Goal: Information Seeking & Learning: Find specific fact

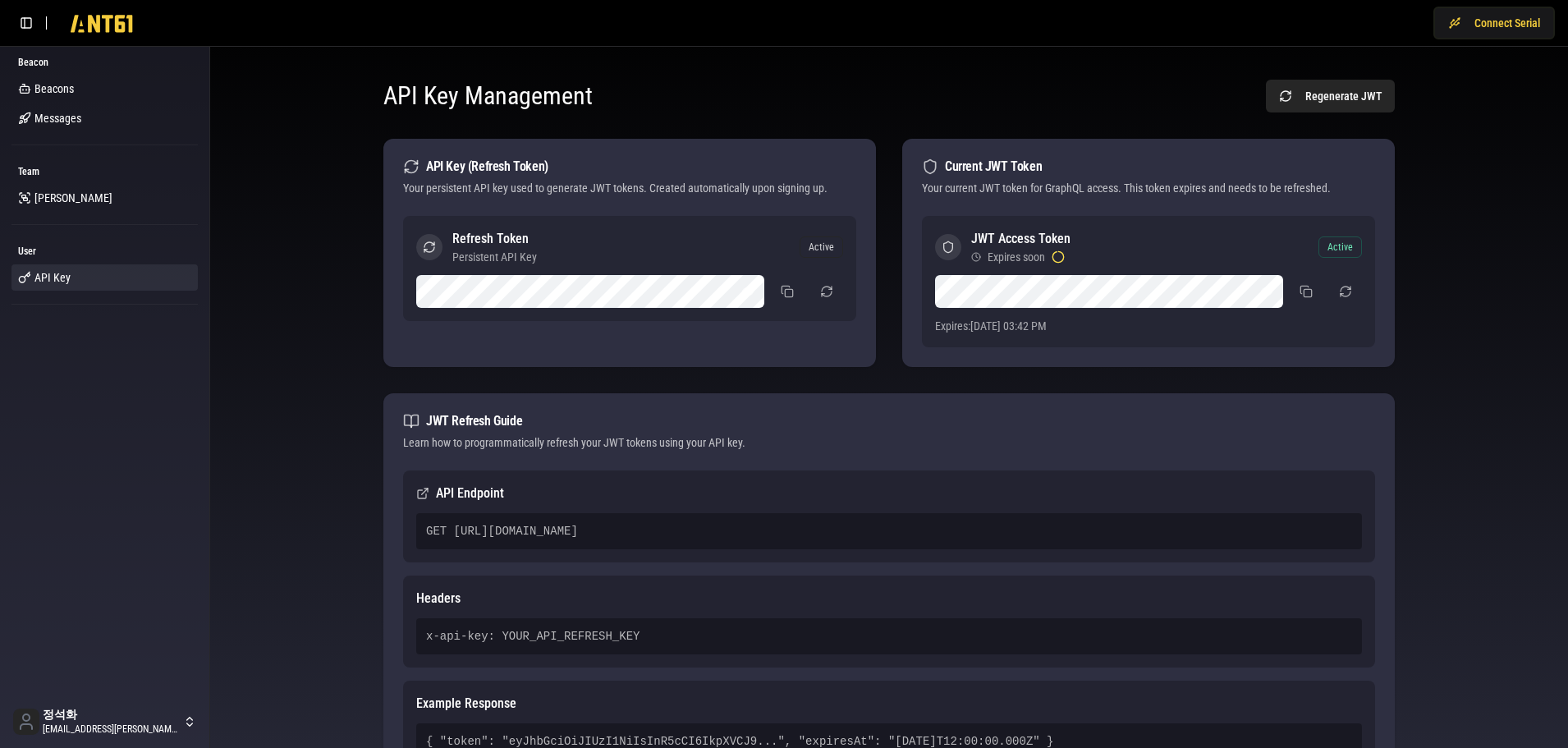
scroll to position [104, 0]
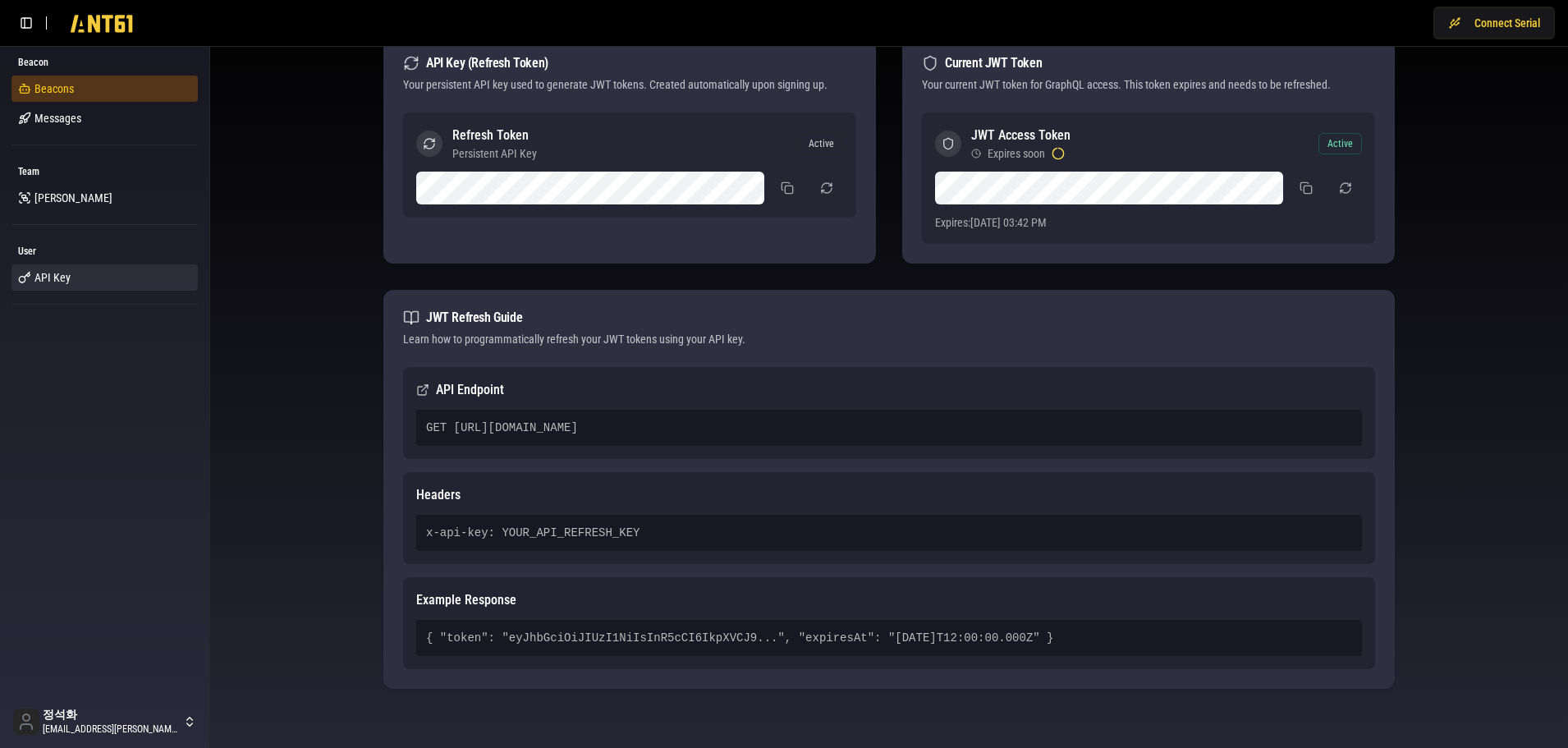
click at [49, 89] on span "Beacons" at bounding box center [54, 88] width 40 height 16
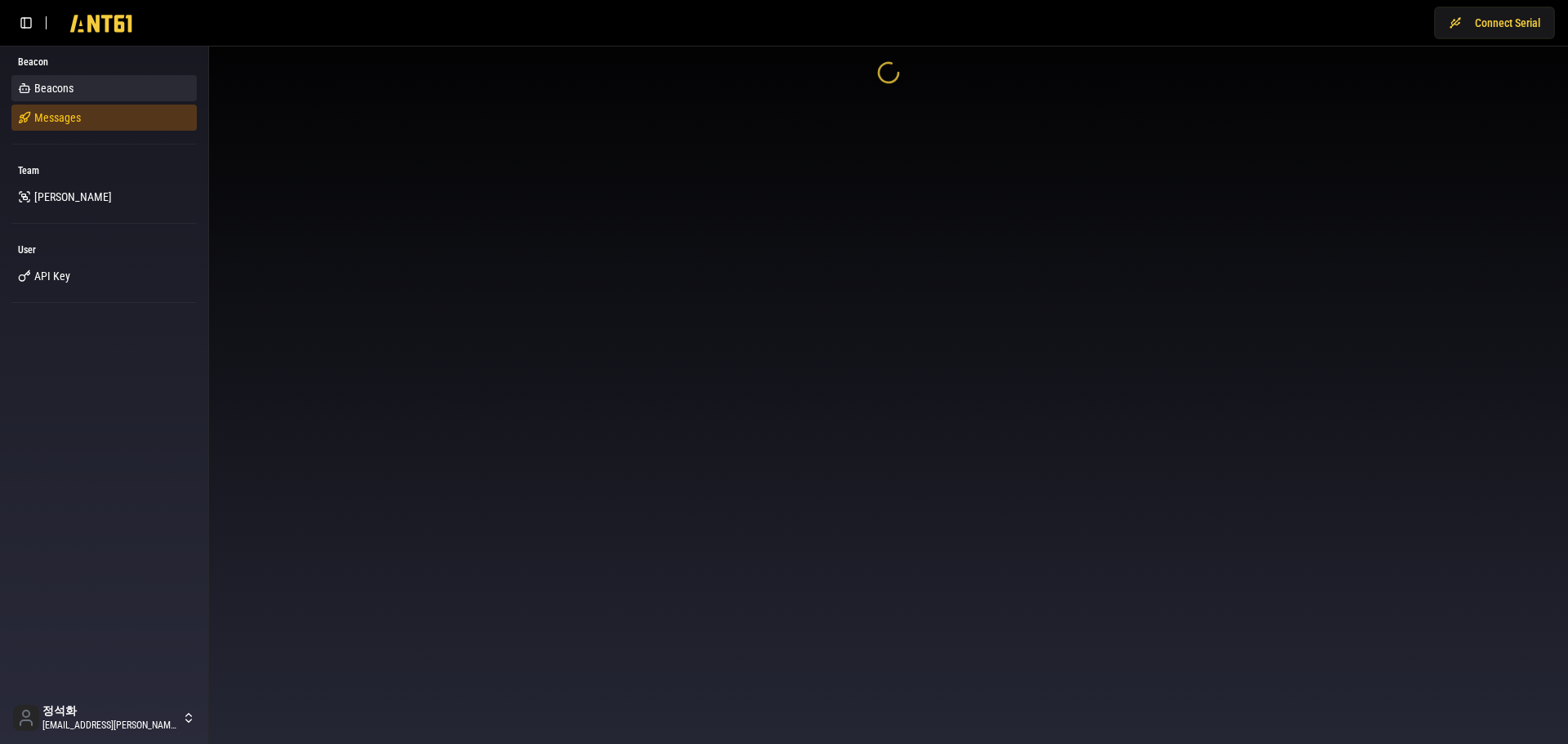
click at [59, 126] on link "Messages" at bounding box center [104, 118] width 185 height 26
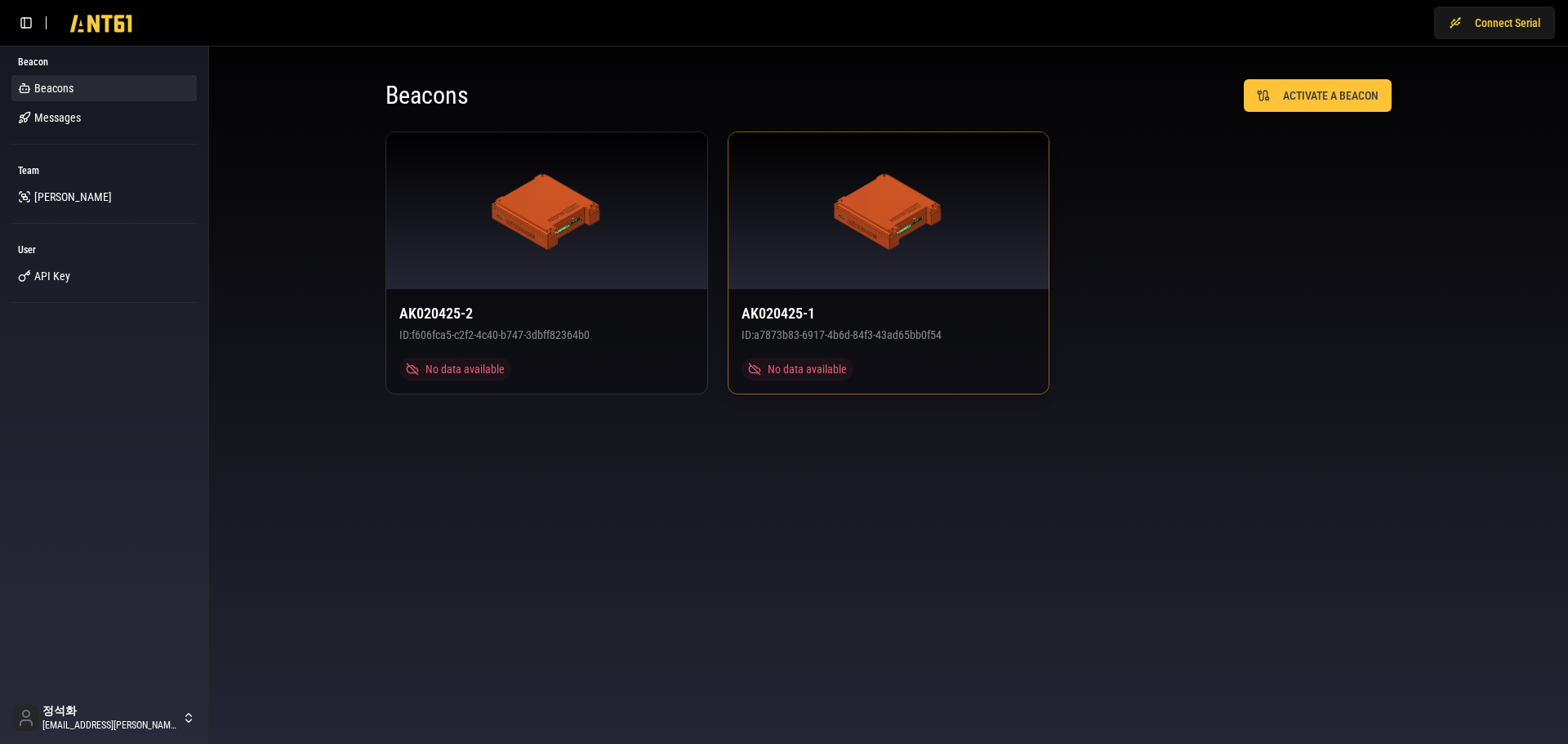
click at [880, 266] on div at bounding box center [889, 210] width 321 height 157
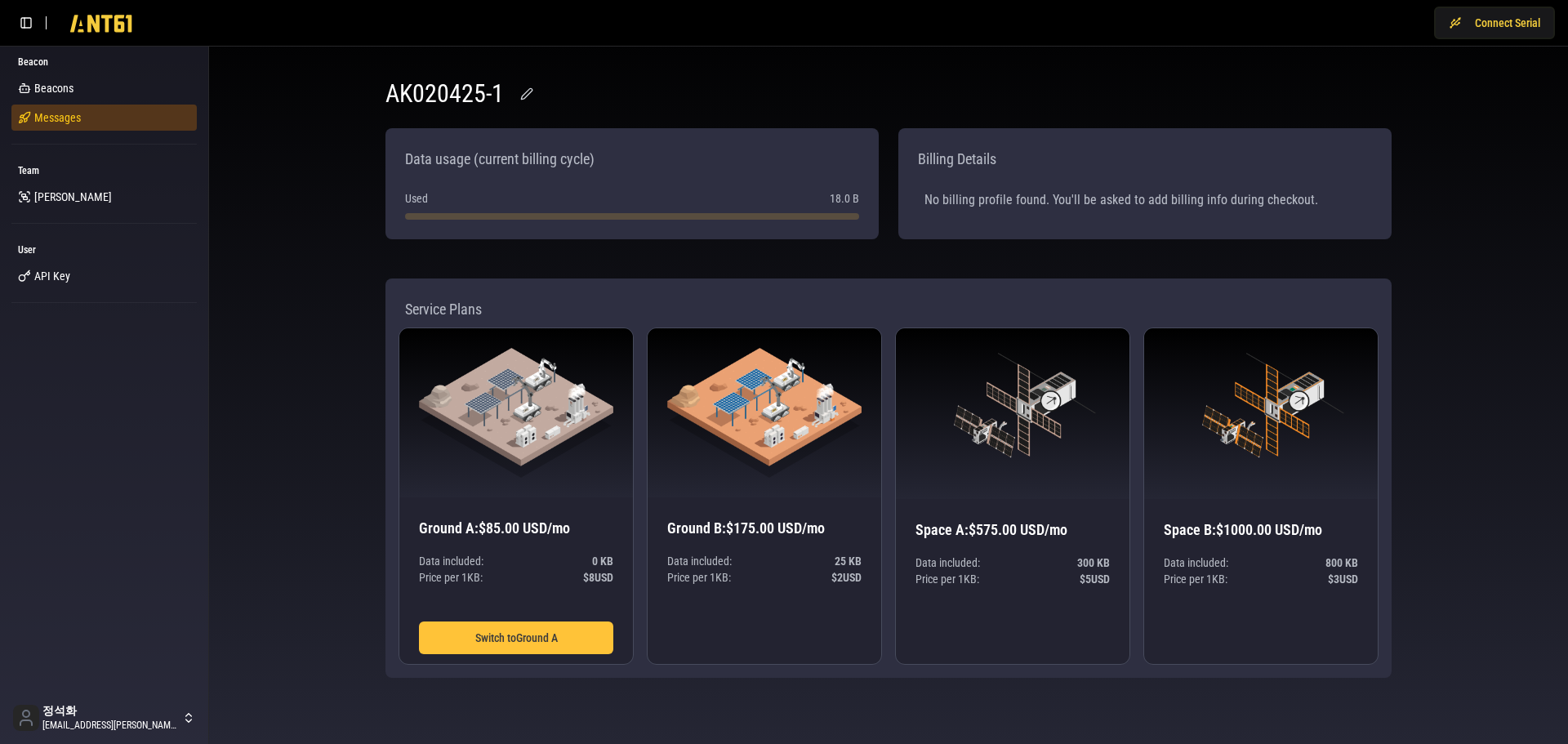
click at [45, 120] on span "Messages" at bounding box center [57, 118] width 46 height 16
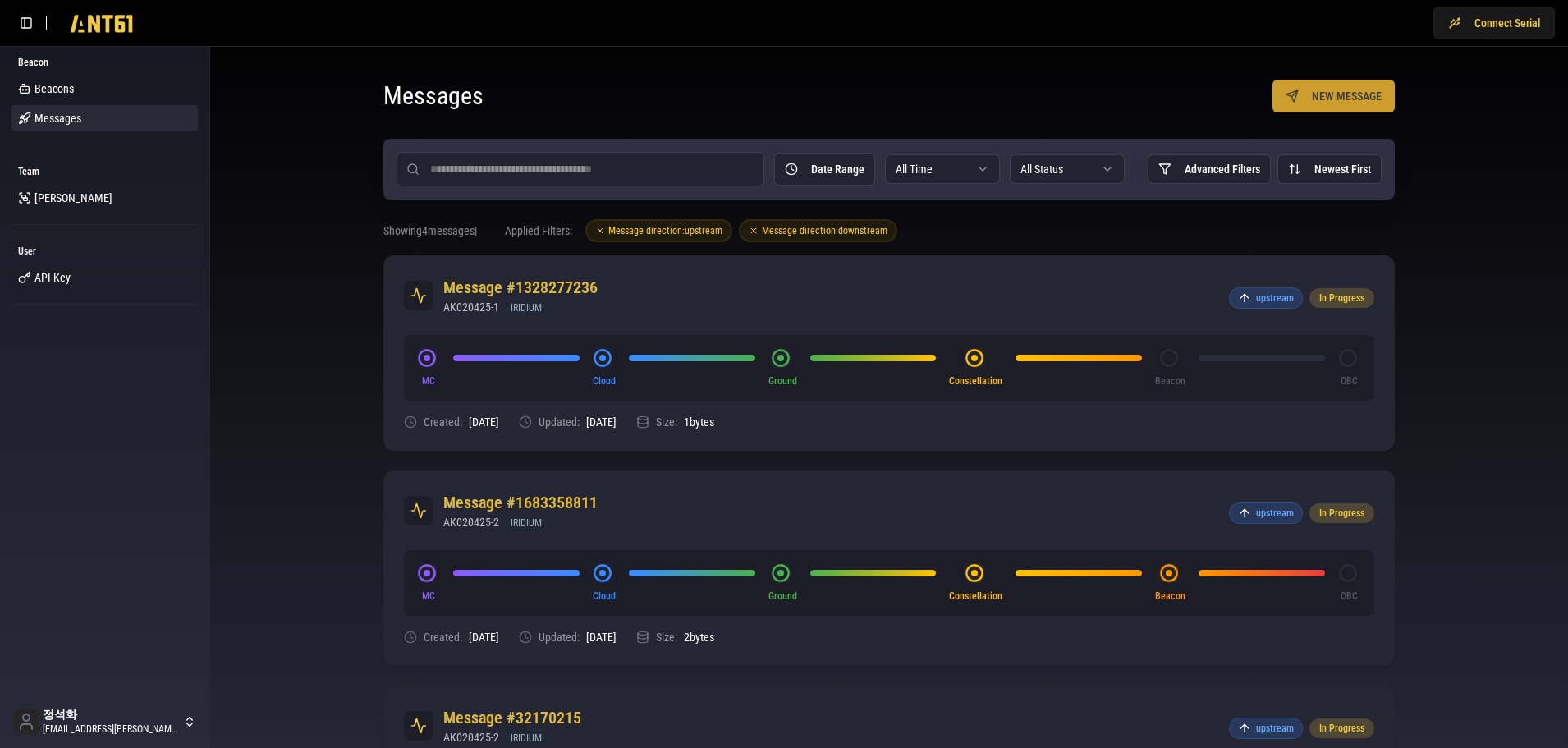
click at [1341, 96] on button "NEW MESSAGE" at bounding box center [1333, 96] width 122 height 33
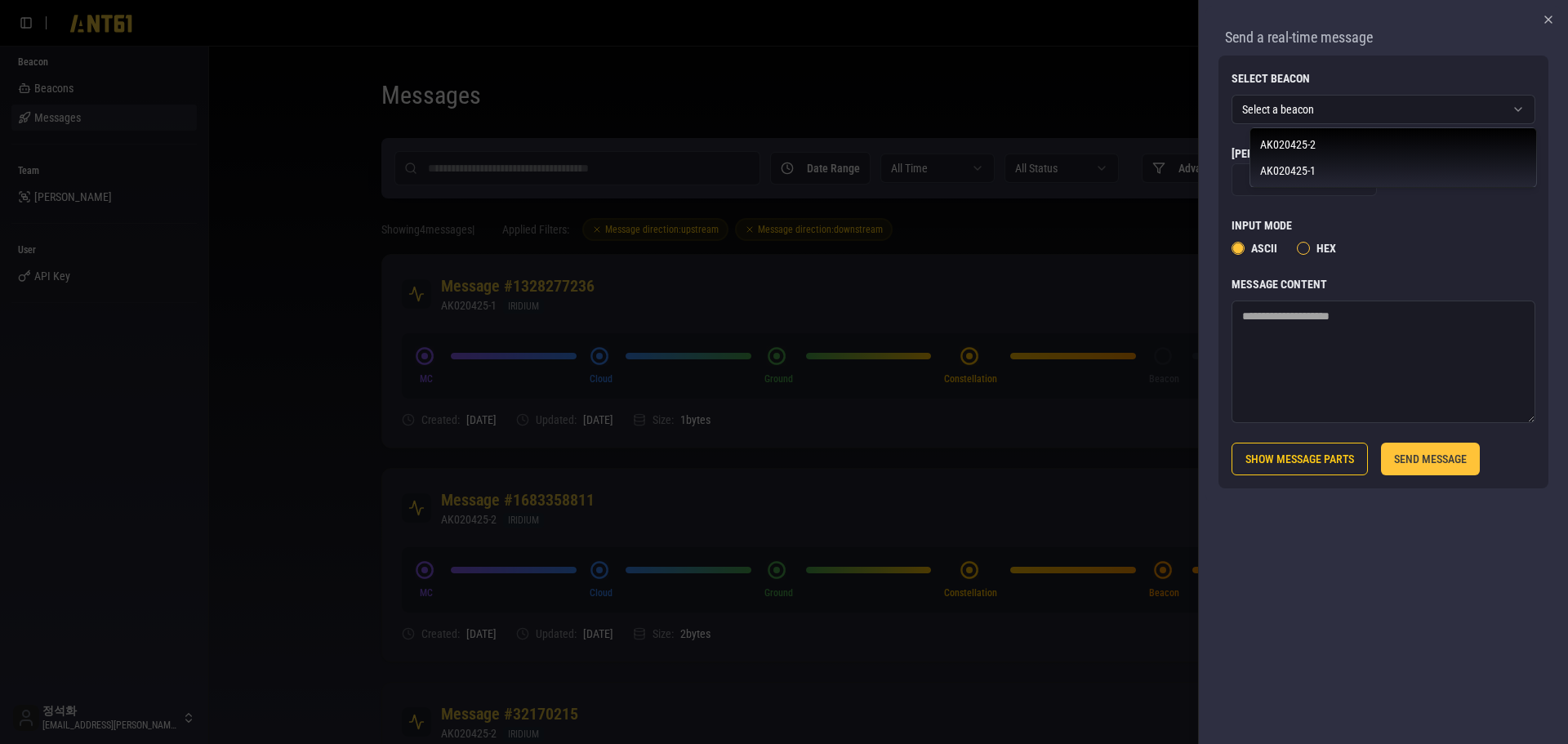
click at [1349, 106] on body "Connect Serial Beacon Beacons Messages Team Lumir User API Key 정석화 jung.suckhwa…" at bounding box center [780, 600] width 1559 height 1200
click at [1303, 330] on textarea "Message Content" at bounding box center [1383, 361] width 304 height 123
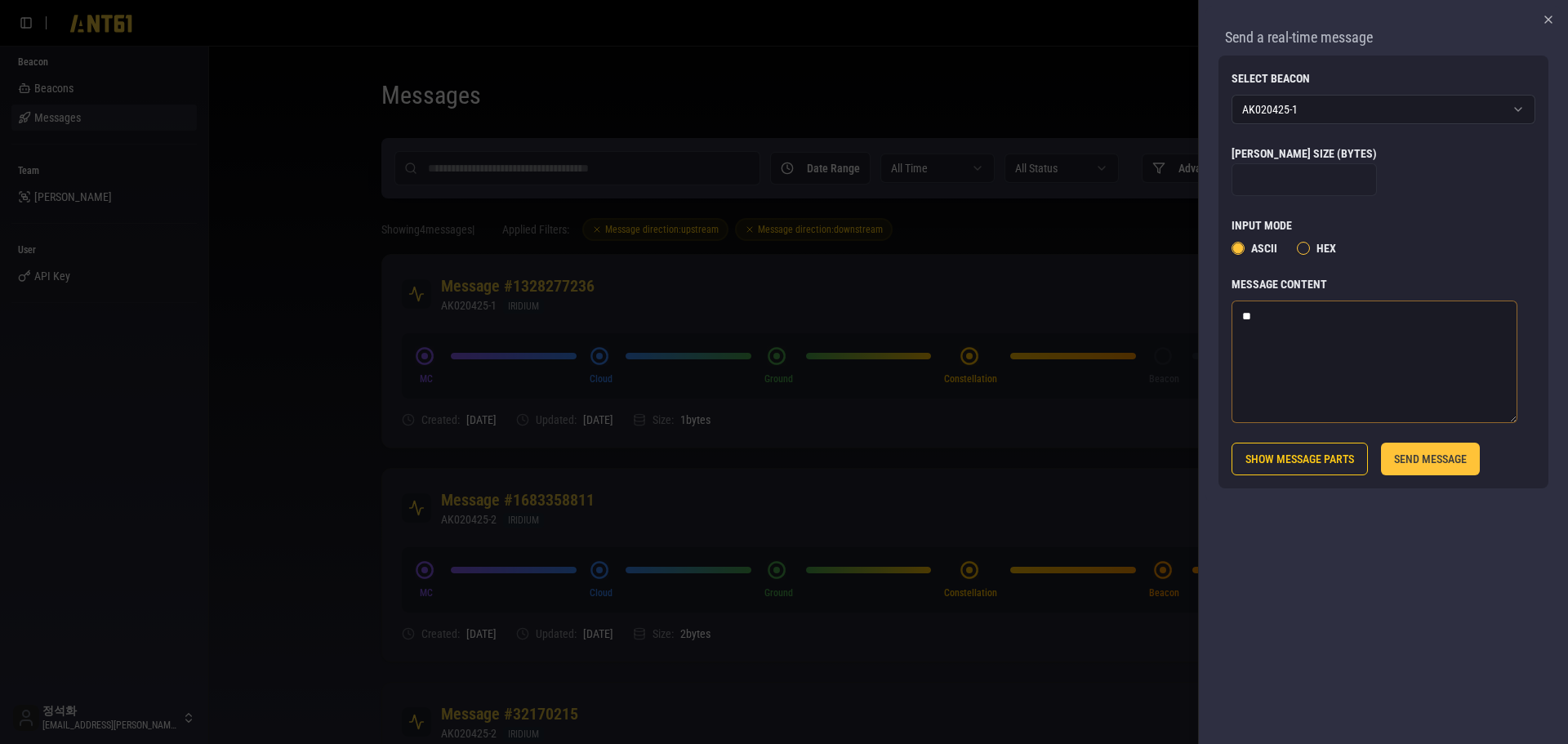
type textarea "*"
type textarea "****"
drag, startPoint x: 1461, startPoint y: 495, endPoint x: 1425, endPoint y: 548, distance: 64.1
click at [1425, 548] on div "Send a real-time message Select Beacon AK020425-1 Max Chunk Size (bytes) *** In…" at bounding box center [1382, 372] width 370 height 744
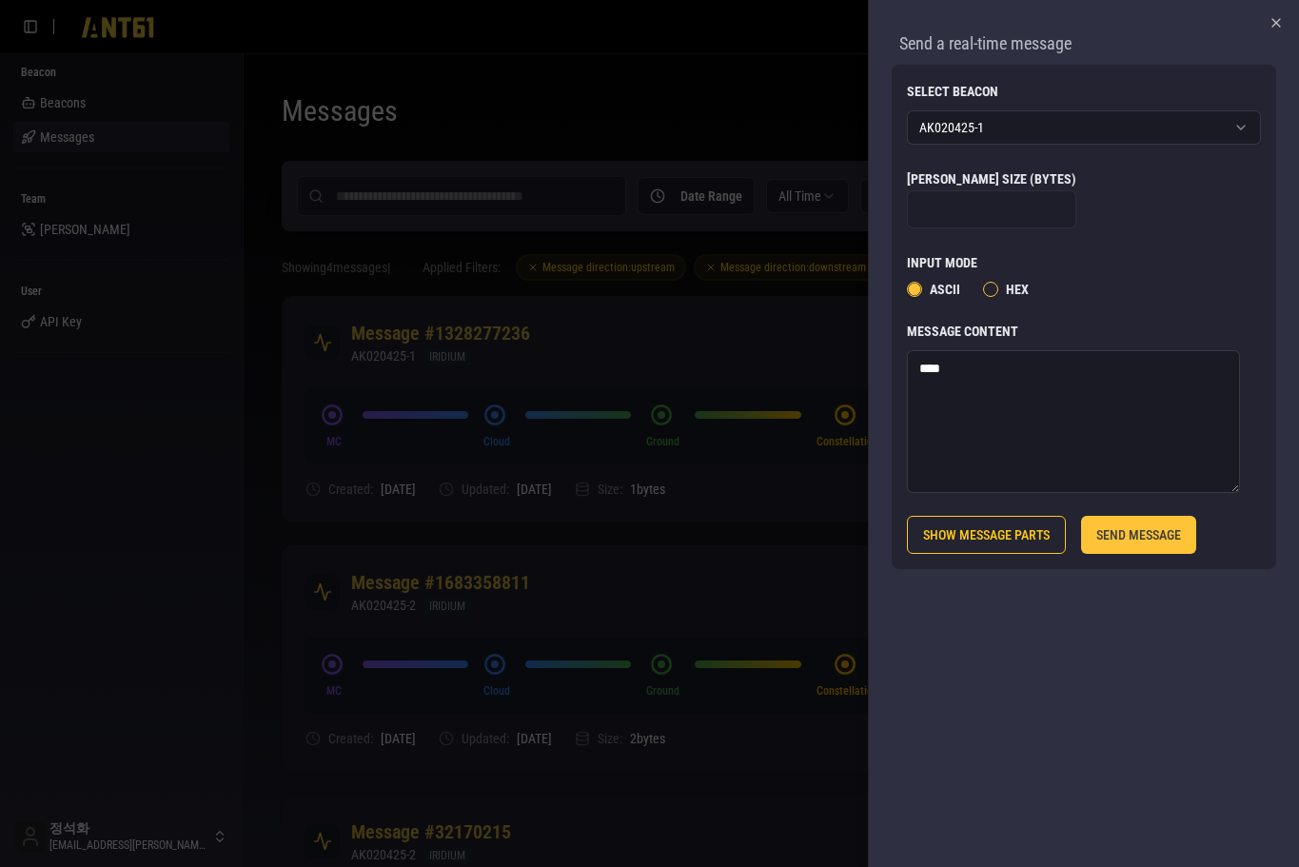
click at [1095, 727] on div "Send a real-time message Select Beacon AK020425-1 Max Chunk Size (bytes) *** In…" at bounding box center [1083, 433] width 431 height 867
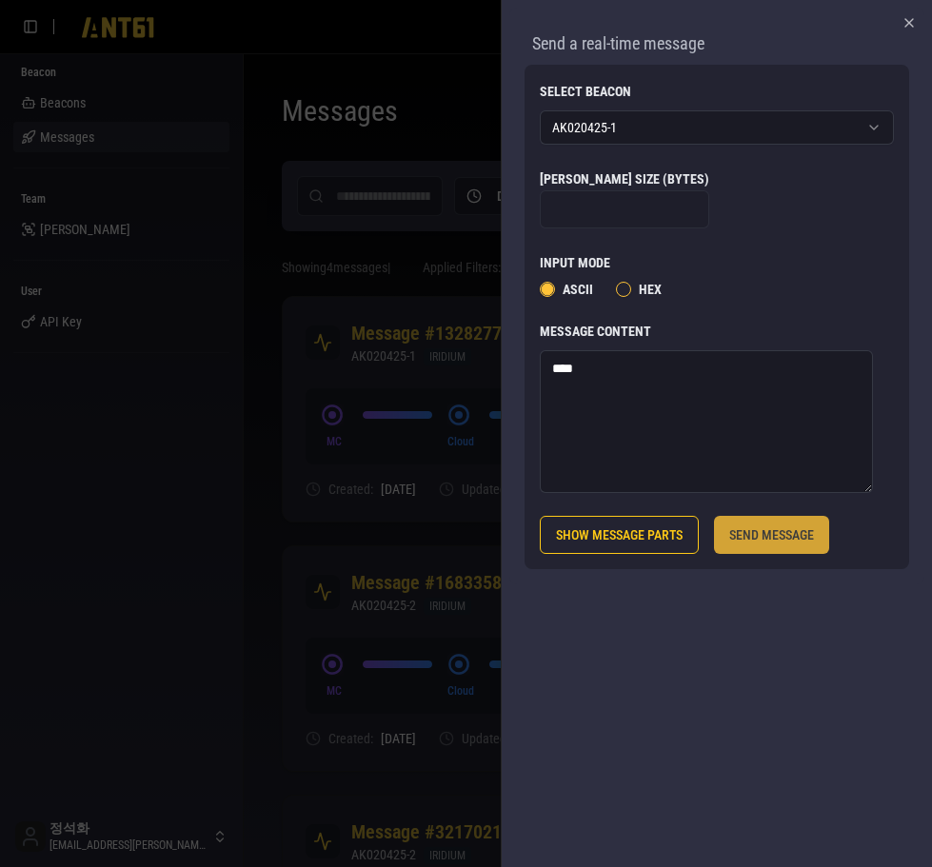
click at [800, 540] on button "SEND MESSAGE" at bounding box center [771, 535] width 115 height 38
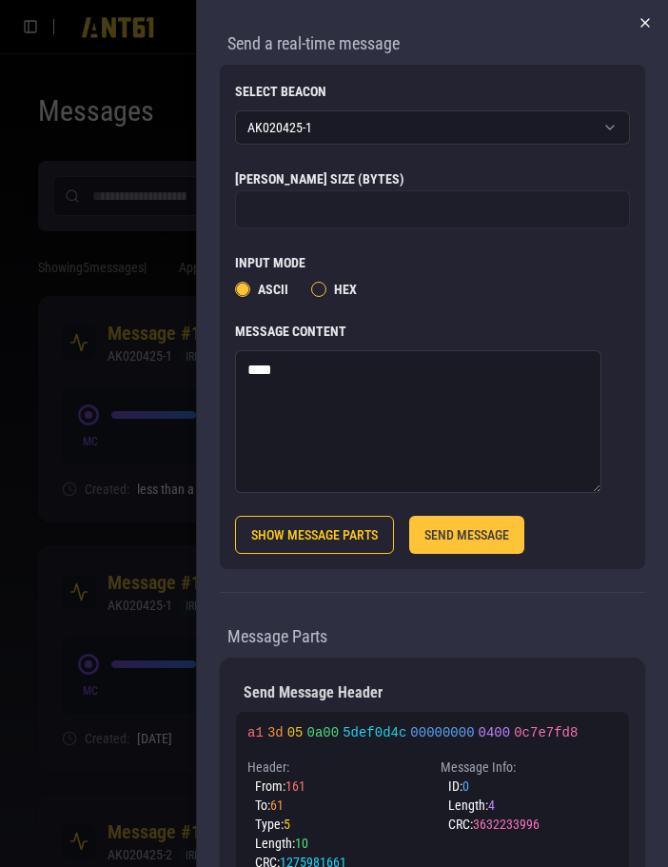
click at [639, 18] on icon "button" at bounding box center [645, 22] width 15 height 15
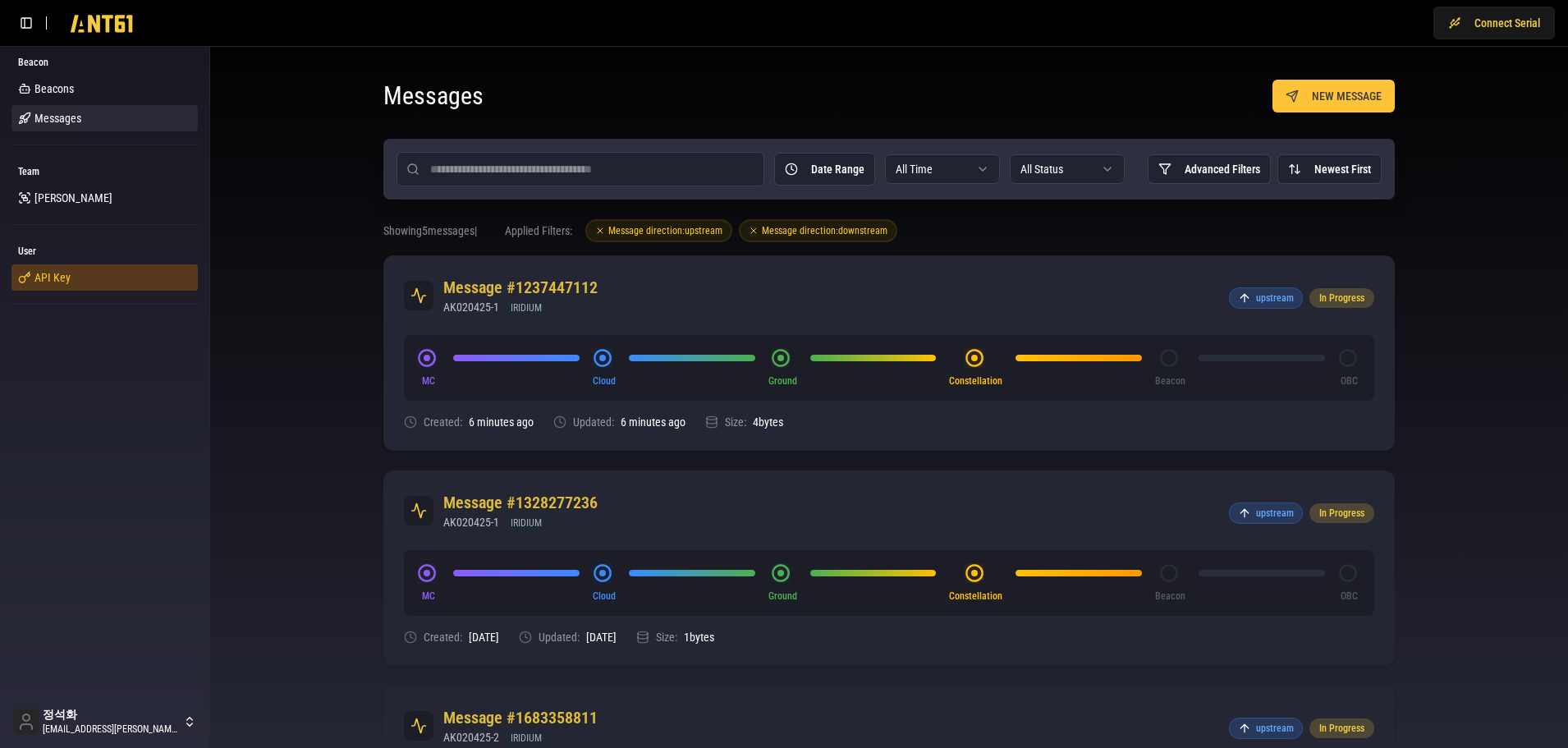
click at [52, 279] on span "API Key" at bounding box center [53, 277] width 36 height 16
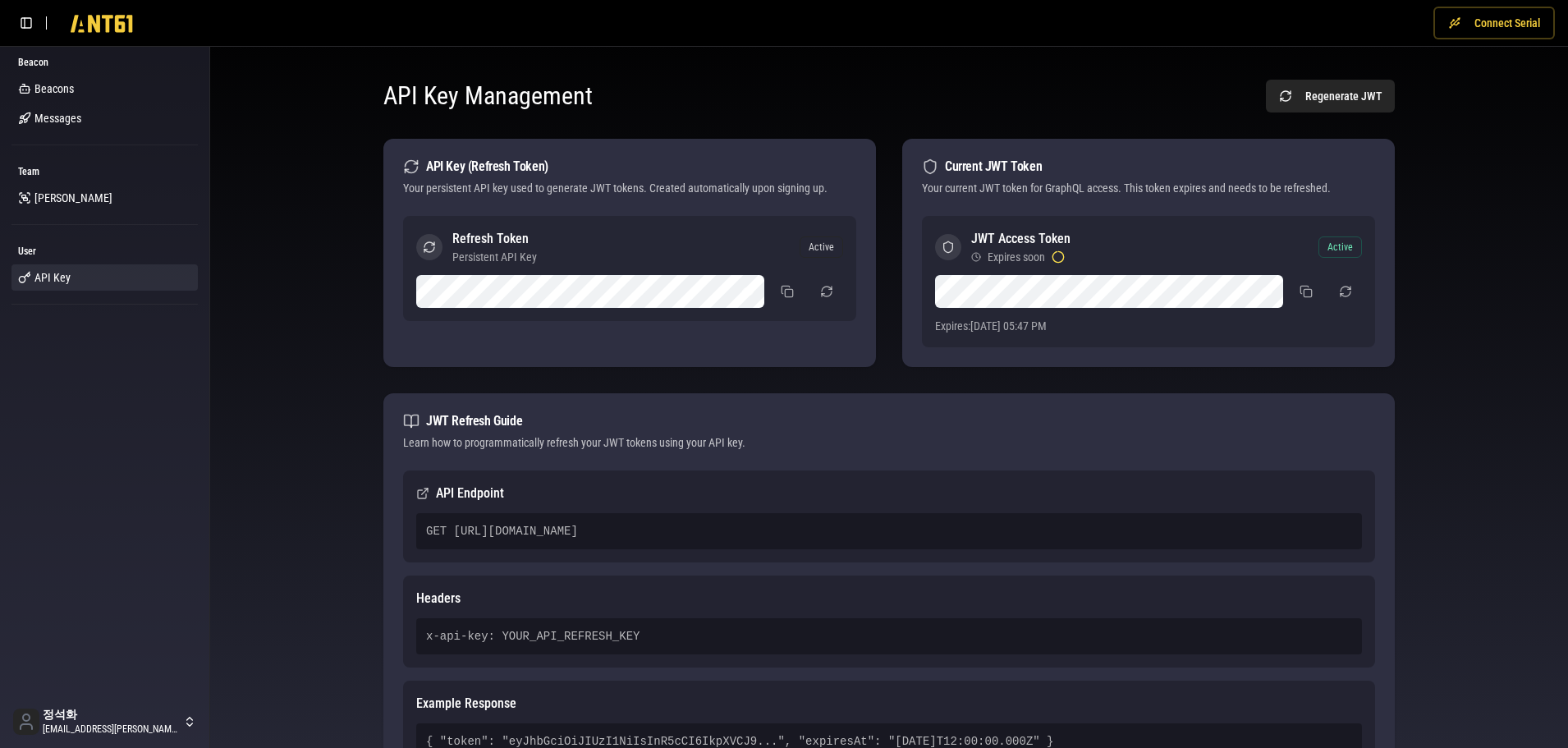
click at [1515, 31] on button "Connect Serial" at bounding box center [1494, 23] width 122 height 33
drag, startPoint x: 935, startPoint y: 527, endPoint x: 401, endPoint y: 526, distance: 534.0
click at [401, 526] on div "API Endpoint GET https://ab2mediwbhrxpw2krde63gzkpi0sngnu.lambda-url.ap-southea…" at bounding box center [889, 631] width 1012 height 322
click at [346, 456] on div "API Key Management Regenerate JWT API Key (Refresh Token) Your persistent API k…" at bounding box center [889, 449] width 1332 height 778
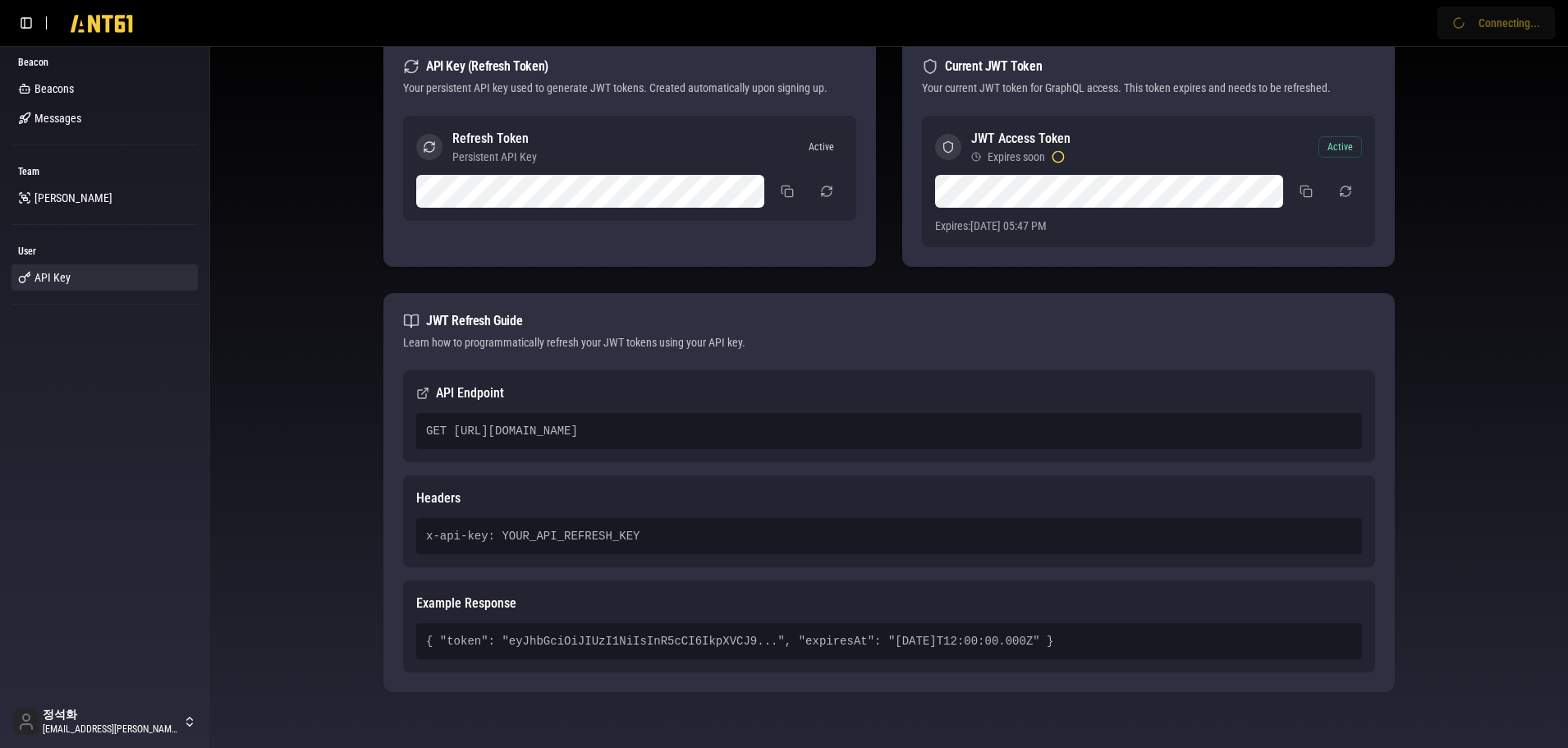
scroll to position [104, 0]
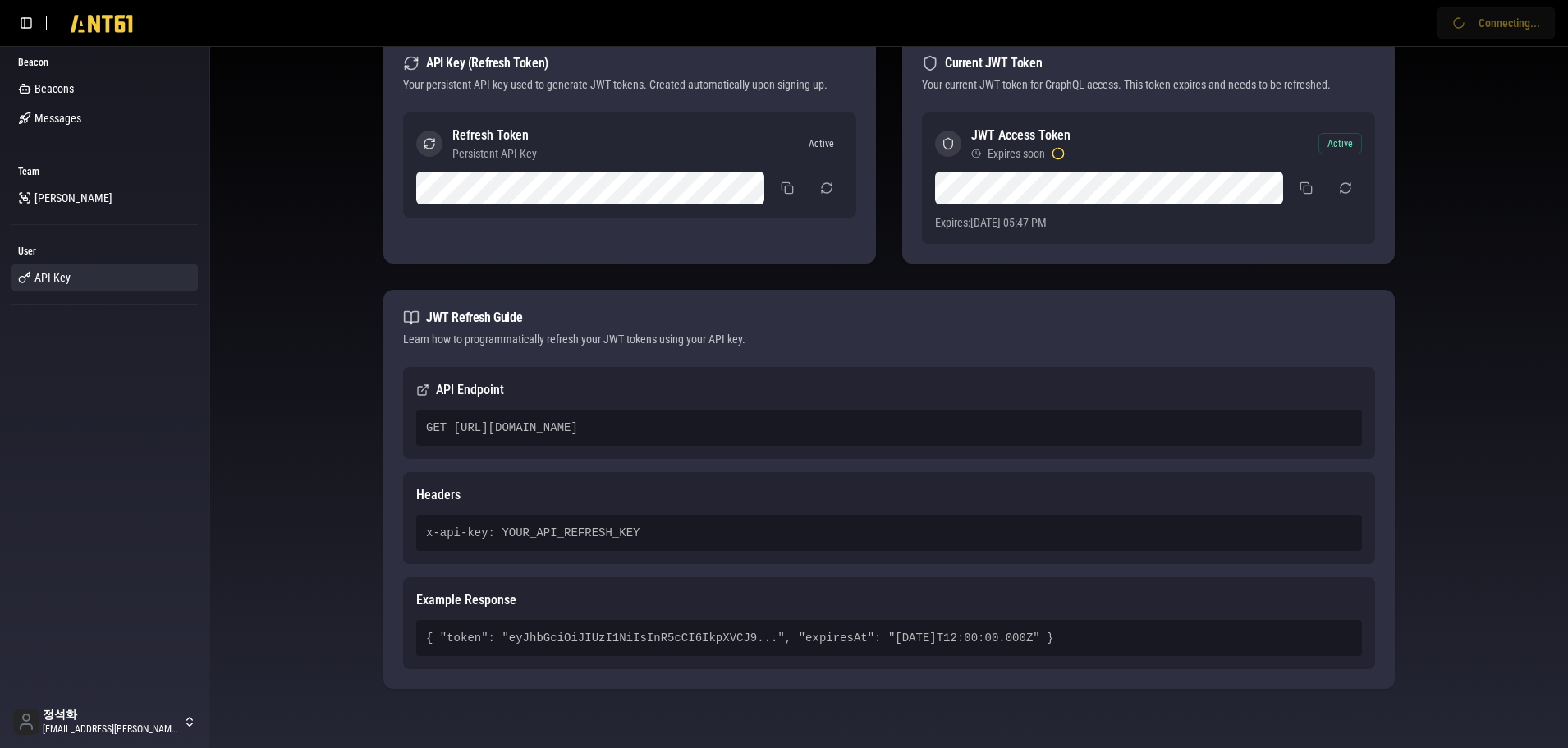
drag, startPoint x: 928, startPoint y: 429, endPoint x: 398, endPoint y: 422, distance: 530.0
click at [398, 422] on div "API Endpoint GET https://ab2mediwbhrxpw2krde63gzkpi0sngnu.lambda-url.ap-southea…" at bounding box center [889, 527] width 1012 height 322
drag, startPoint x: 425, startPoint y: 319, endPoint x: 521, endPoint y: 318, distance: 96.0
click at [521, 318] on div "JWT Refresh Guide" at bounding box center [888, 317] width 972 height 16
click at [444, 393] on h3 "API Endpoint" at bounding box center [889, 390] width 946 height 20
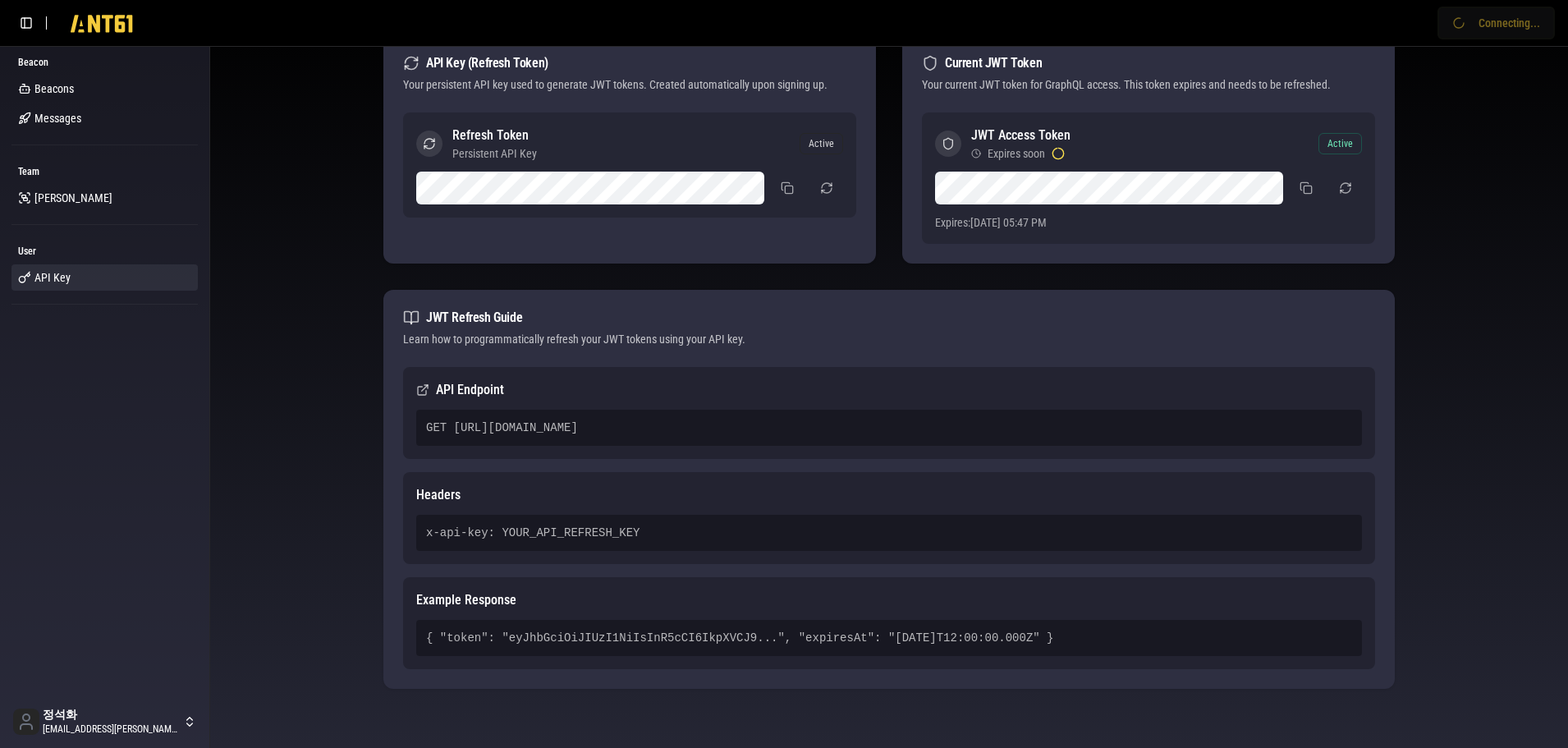
drag, startPoint x: 431, startPoint y: 389, endPoint x: 512, endPoint y: 390, distance: 81.0
click at [512, 390] on h3 "API Endpoint" at bounding box center [889, 390] width 946 height 20
click at [513, 425] on div "GET [URL][DOMAIN_NAME]" at bounding box center [889, 428] width 946 height 36
drag, startPoint x: 936, startPoint y: 420, endPoint x: 391, endPoint y: 424, distance: 545.0
click at [391, 424] on div "API Endpoint GET https://ab2mediwbhrxpw2krde63gzkpi0sngnu.lambda-url.ap-southea…" at bounding box center [889, 527] width 1012 height 322
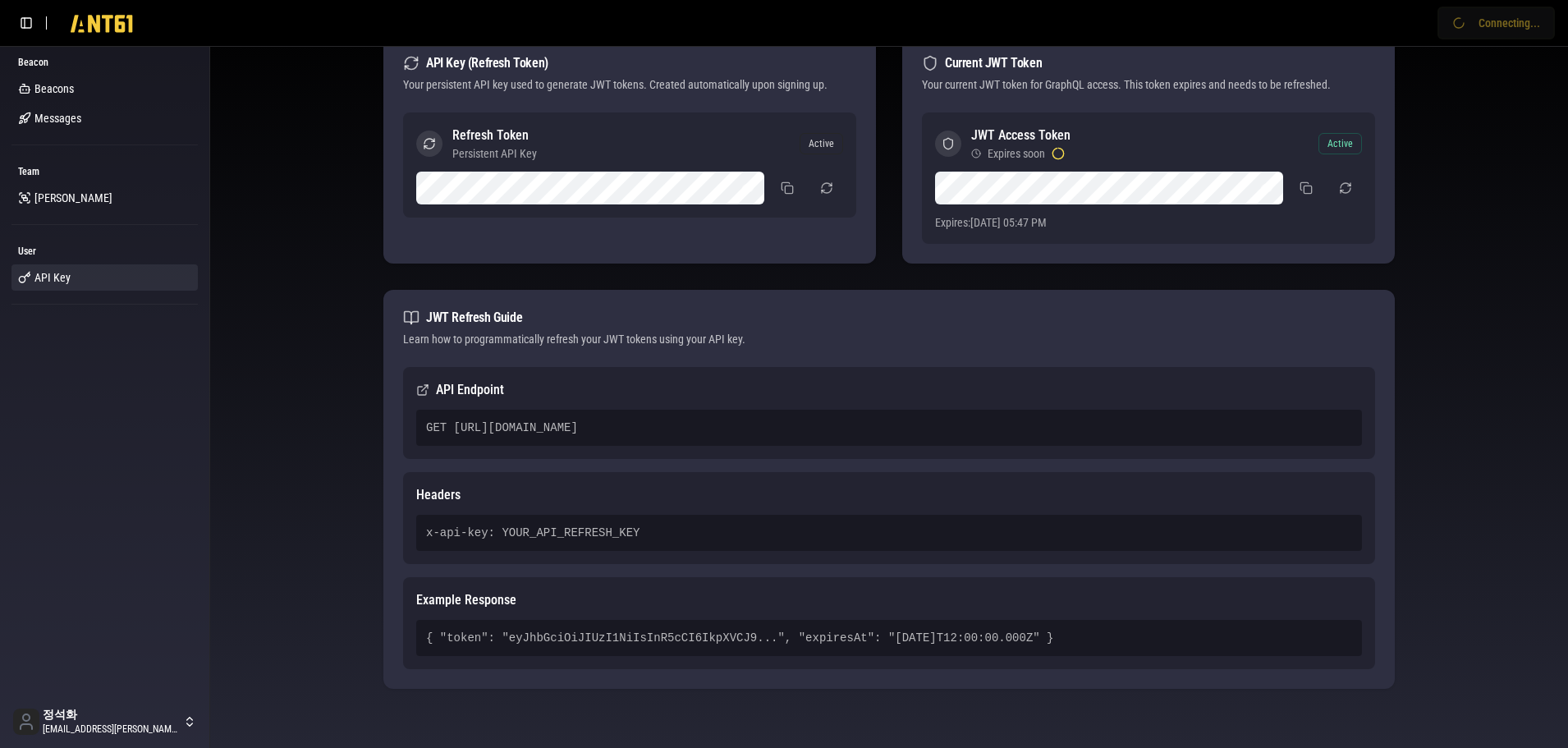
click at [593, 424] on div "GET [URL][DOMAIN_NAME]" at bounding box center [889, 428] width 946 height 36
drag, startPoint x: 954, startPoint y: 430, endPoint x: 397, endPoint y: 437, distance: 557.0
click at [397, 437] on div "API Endpoint GET https://ab2mediwbhrxpw2krde63gzkpi0sngnu.lambda-url.ap-southea…" at bounding box center [889, 527] width 1012 height 322
click at [1410, 276] on div "API Key Management Regenerate JWT API Key (Refresh Token) Your persistent API k…" at bounding box center [889, 346] width 1051 height 778
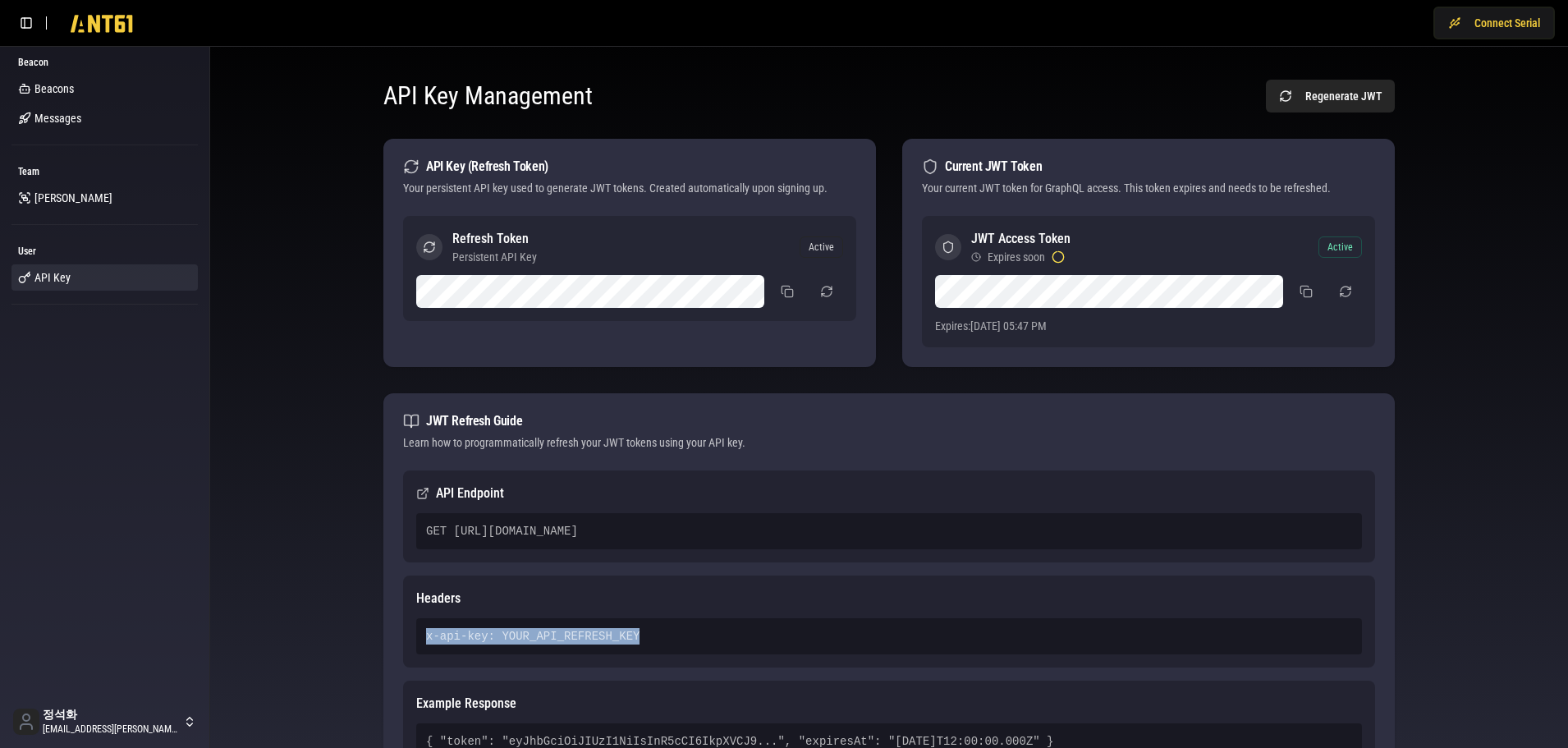
drag, startPoint x: 654, startPoint y: 631, endPoint x: 349, endPoint y: 631, distance: 305.0
click at [349, 631] on div "API Key Management Regenerate JWT API Key (Refresh Token) Your persistent API k…" at bounding box center [889, 449] width 1332 height 778
click at [579, 629] on div "x-api-key: YOUR_API_REFRESH_KEY" at bounding box center [889, 637] width 946 height 36
click at [753, 293] on button at bounding box center [748, 292] width 26 height 26
click at [698, 381] on div "API Key Management Regenerate JWT API Key (Refresh Token) Your persistent API k…" at bounding box center [889, 449] width 1051 height 778
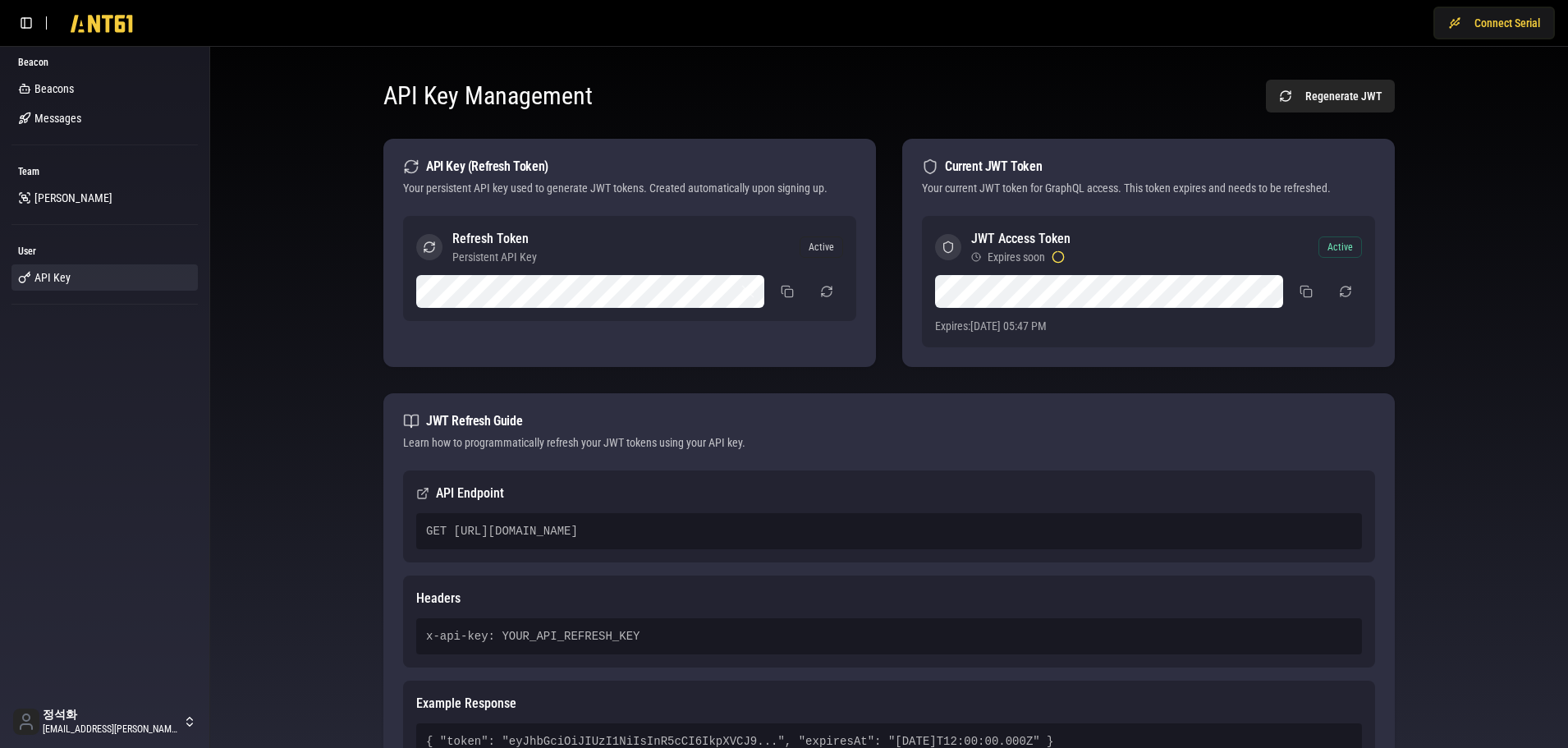
click at [698, 381] on div "API Key Management Regenerate JWT API Key (Refresh Token) Your persistent API k…" at bounding box center [889, 449] width 1051 height 778
click at [1453, 342] on div "API Key Management Regenerate JWT API Key (Refresh Token) Your persistent API k…" at bounding box center [889, 449] width 1332 height 778
click at [1266, 296] on button at bounding box center [1266, 292] width 26 height 26
click at [1309, 296] on button at bounding box center [1306, 292] width 33 height 29
click at [1270, 292] on button at bounding box center [1266, 292] width 26 height 26
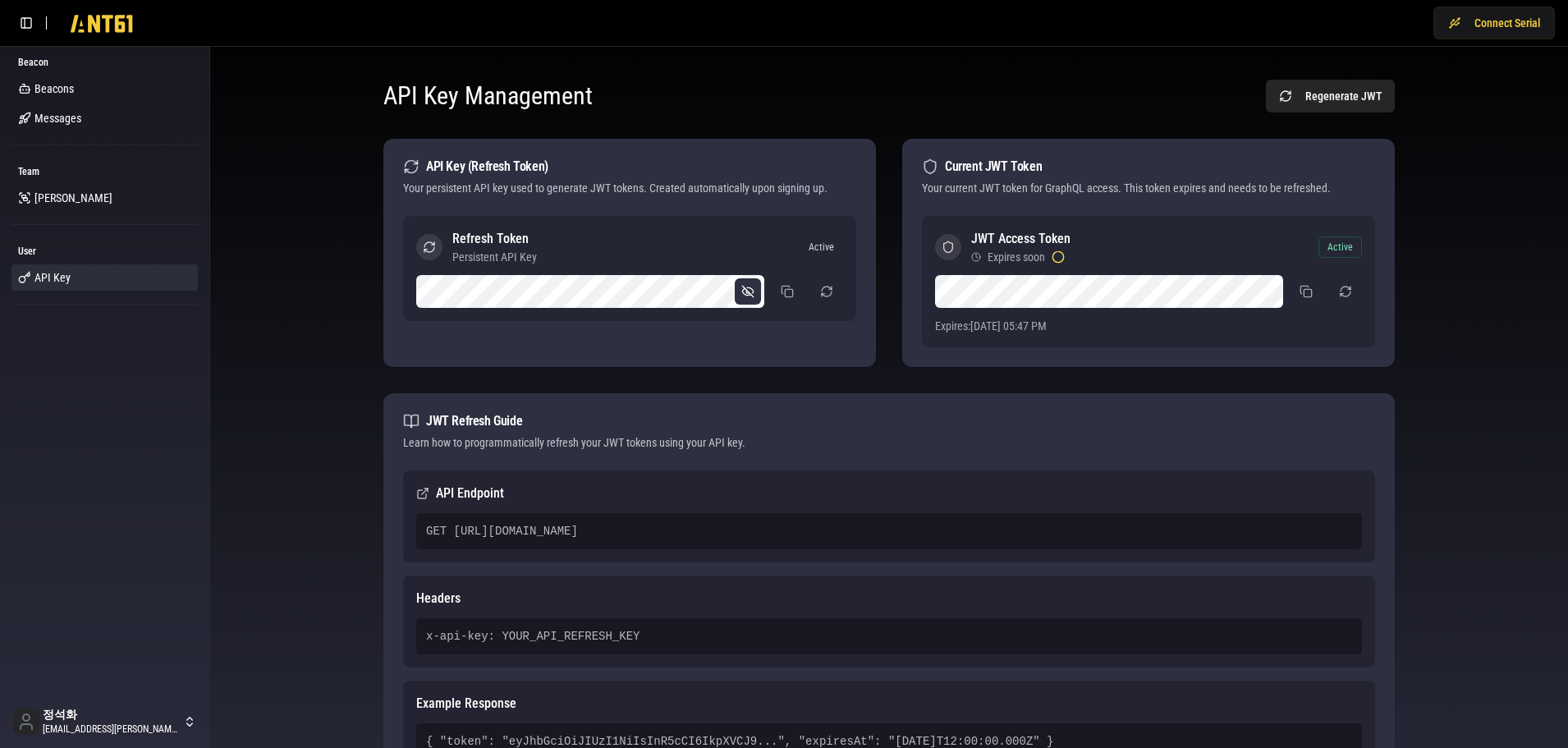
click at [751, 289] on button at bounding box center [748, 292] width 26 height 26
click at [280, 431] on div "API Key Management Regenerate JWT API Key (Refresh Token) Your persistent API k…" at bounding box center [889, 449] width 1332 height 778
drag, startPoint x: 303, startPoint y: 433, endPoint x: 293, endPoint y: 433, distance: 10.0
click at [300, 433] on div "API Key Management Regenerate JWT API Key (Refresh Token) Your persistent API k…" at bounding box center [889, 449] width 1332 height 778
click at [310, 487] on div "API Key Management Regenerate JWT API Key (Refresh Token) Your persistent API k…" at bounding box center [889, 449] width 1332 height 778
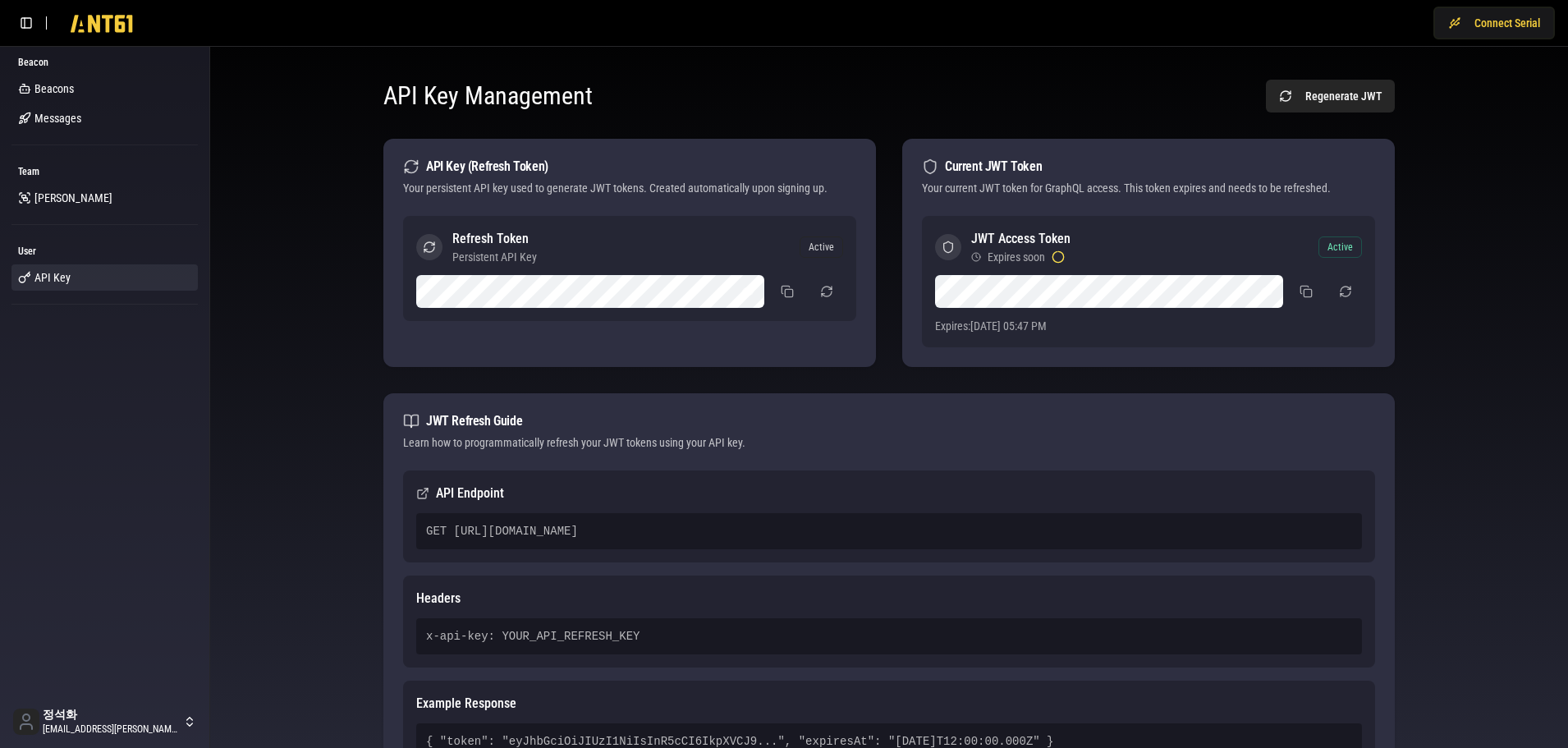
click at [310, 487] on div "API Key Management Regenerate JWT API Key (Refresh Token) Your persistent API k…" at bounding box center [889, 449] width 1332 height 778
click at [273, 615] on div "API Key Management Regenerate JWT API Key (Refresh Token) Your persistent API k…" at bounding box center [889, 449] width 1332 height 778
click at [287, 592] on div "API Key Management Regenerate JWT API Key (Refresh Token) Your persistent API k…" at bounding box center [889, 449] width 1332 height 778
